Goal: Navigation & Orientation: Find specific page/section

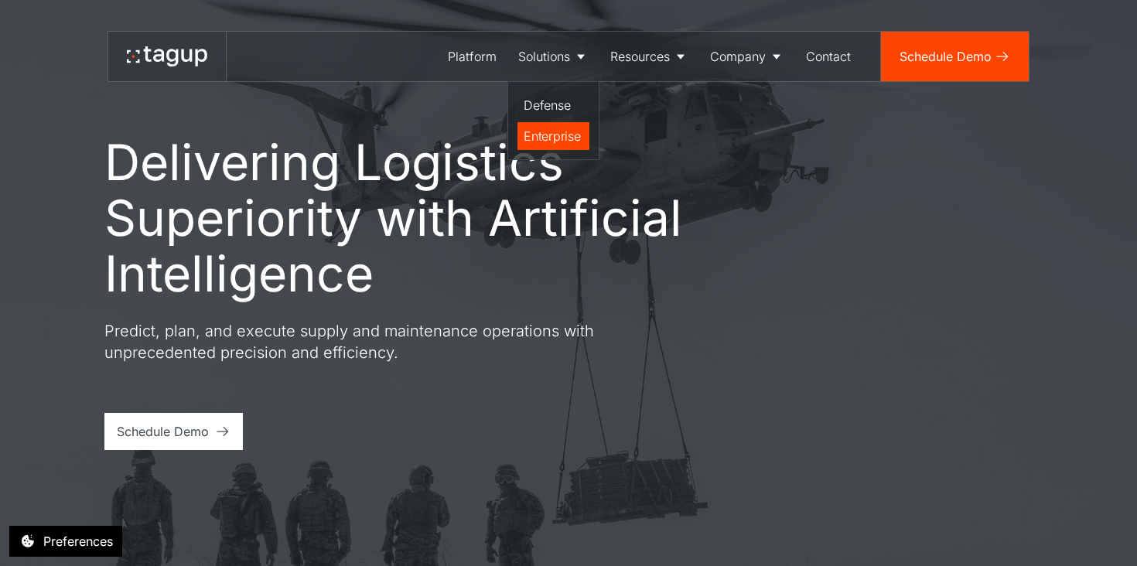
click at [549, 139] on div "Enterprise" at bounding box center [553, 136] width 60 height 19
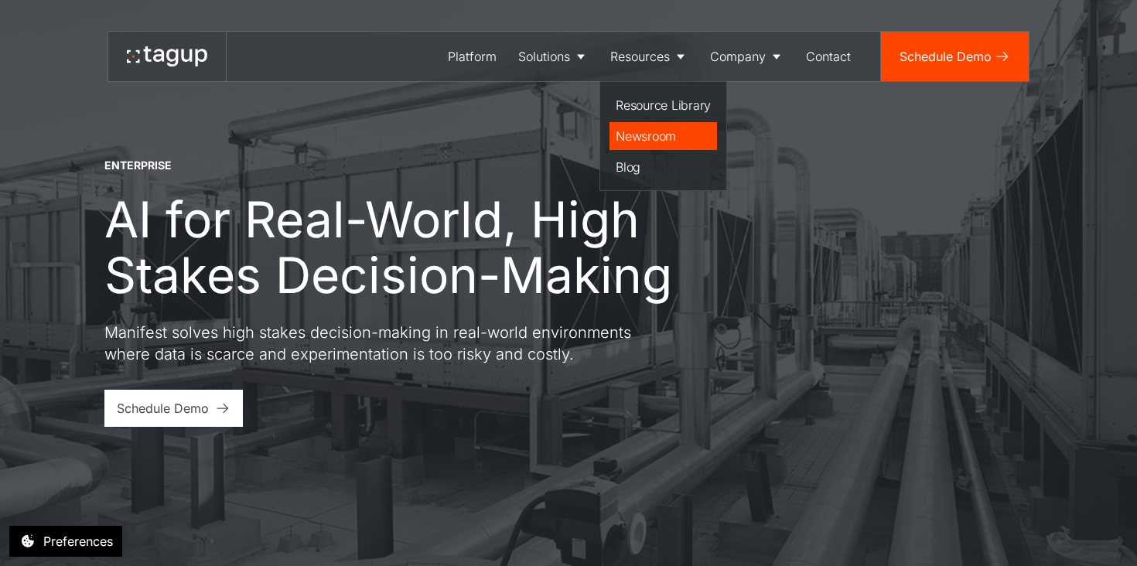
click at [660, 131] on div "Newsroom" at bounding box center [663, 136] width 95 height 19
